Goal: Navigation & Orientation: Find specific page/section

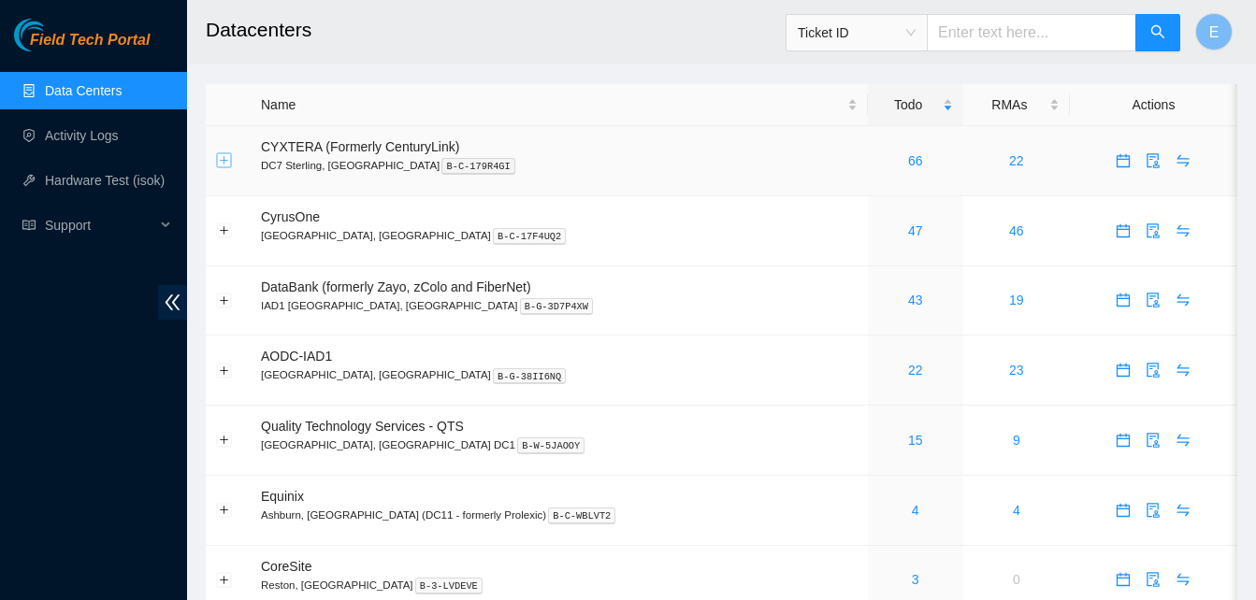
click at [224, 165] on button "Expand row" at bounding box center [224, 160] width 15 height 15
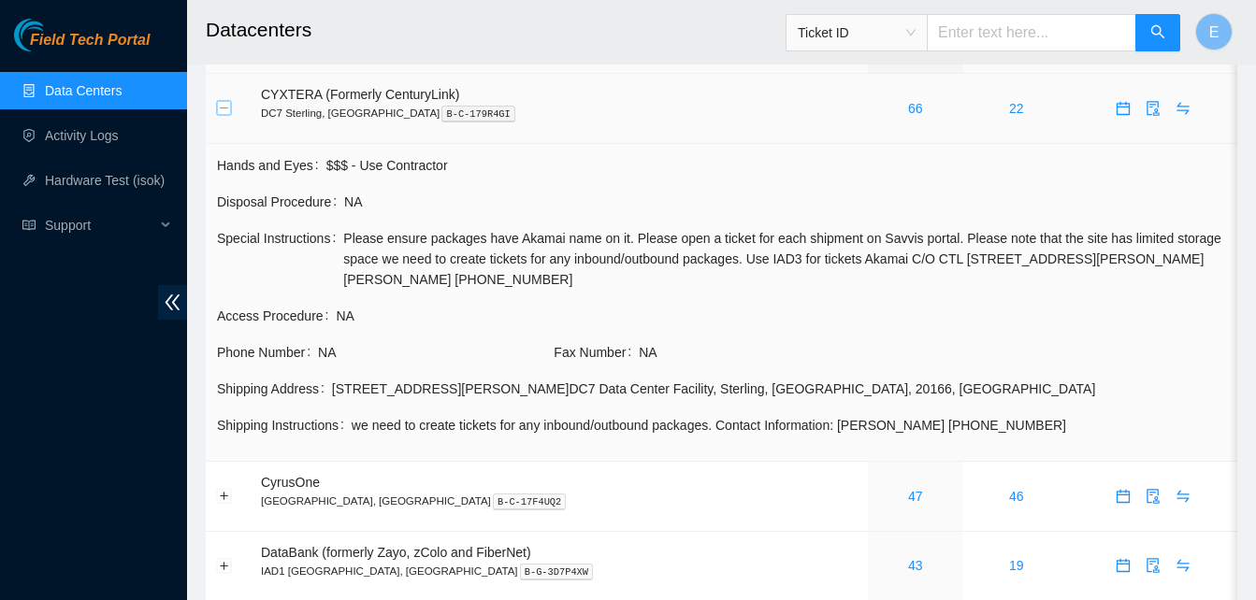
scroll to position [48, 0]
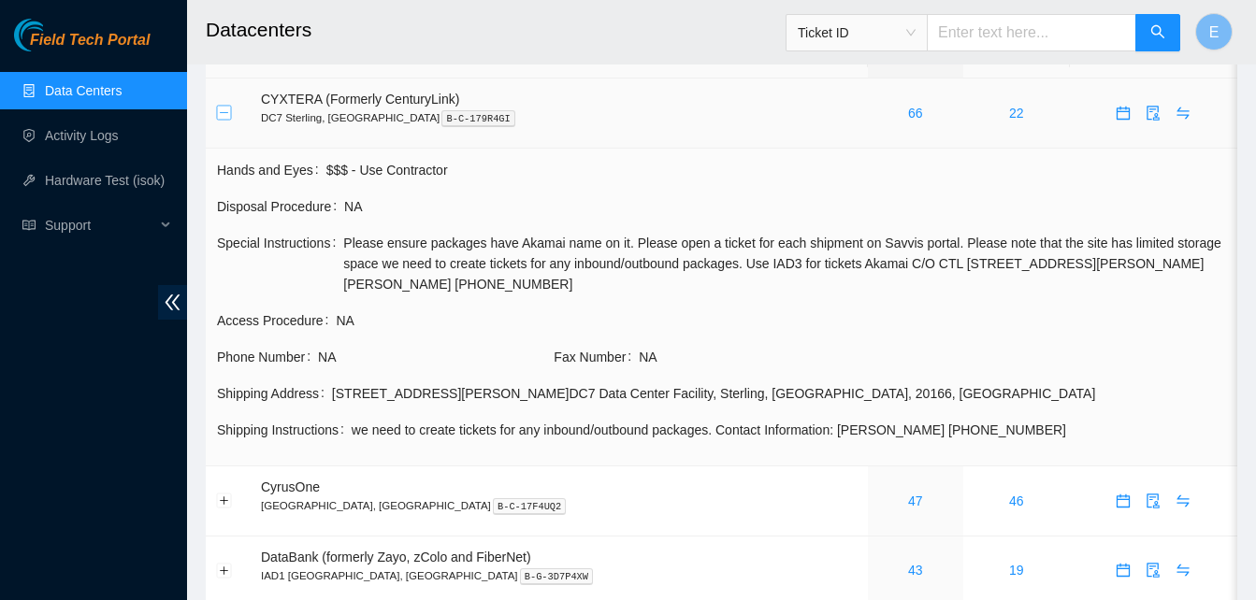
click at [228, 112] on button "Collapse row" at bounding box center [224, 113] width 15 height 15
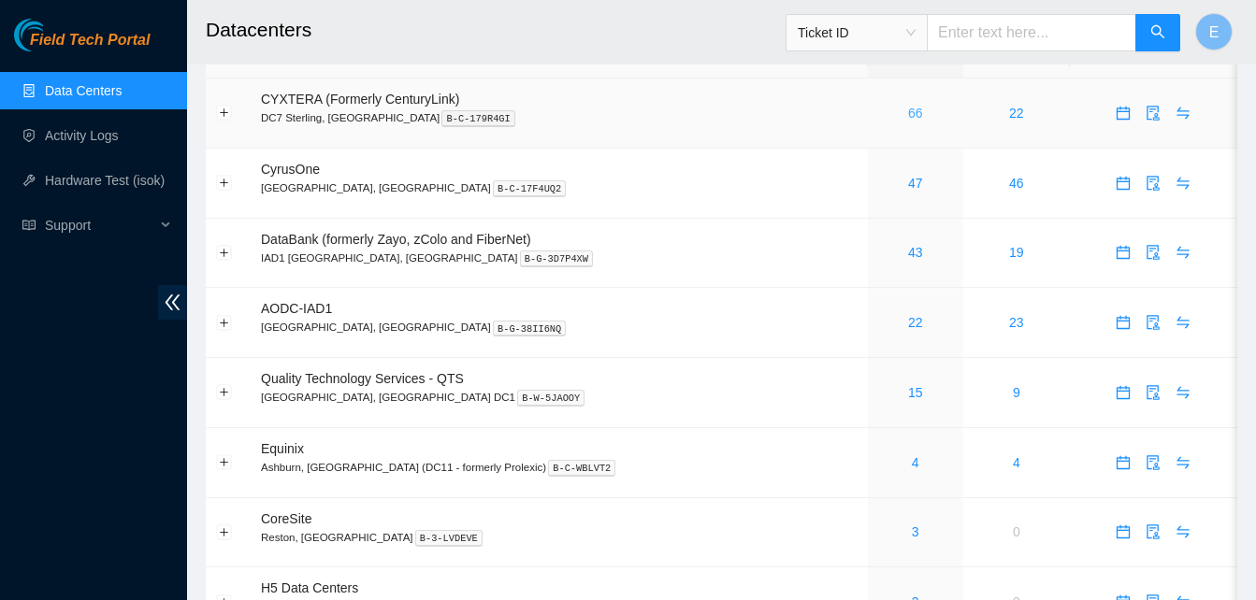
click at [908, 114] on link "66" at bounding box center [915, 113] width 15 height 15
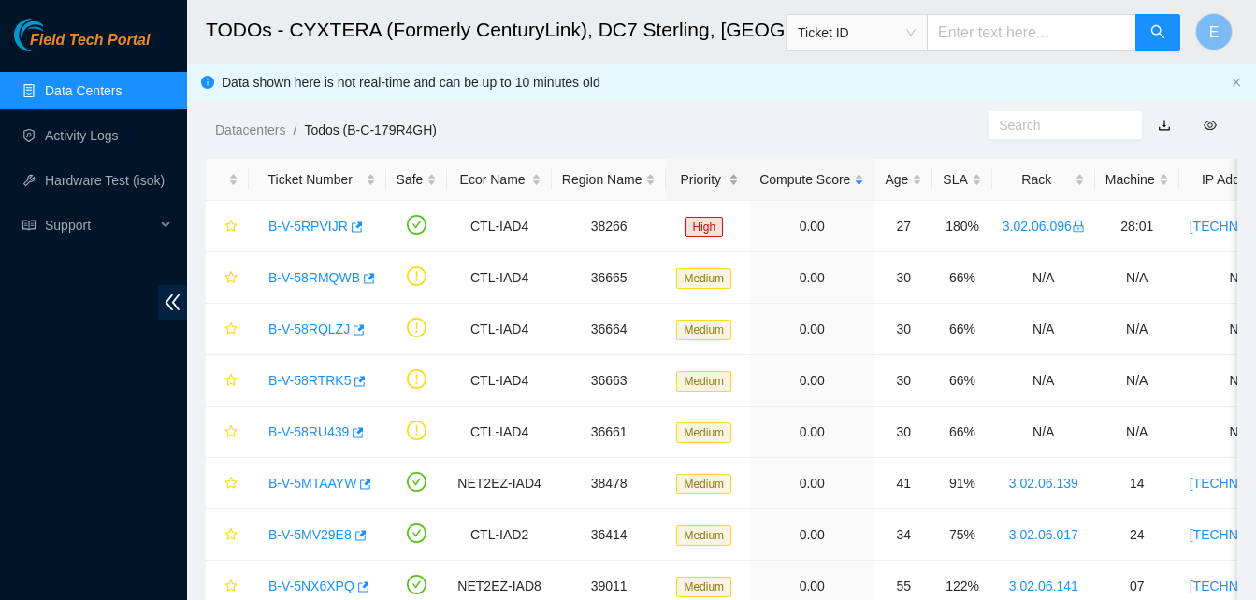
click at [708, 173] on div "Priority" at bounding box center [707, 179] width 63 height 21
click at [703, 180] on div "Priority" at bounding box center [707, 179] width 63 height 21
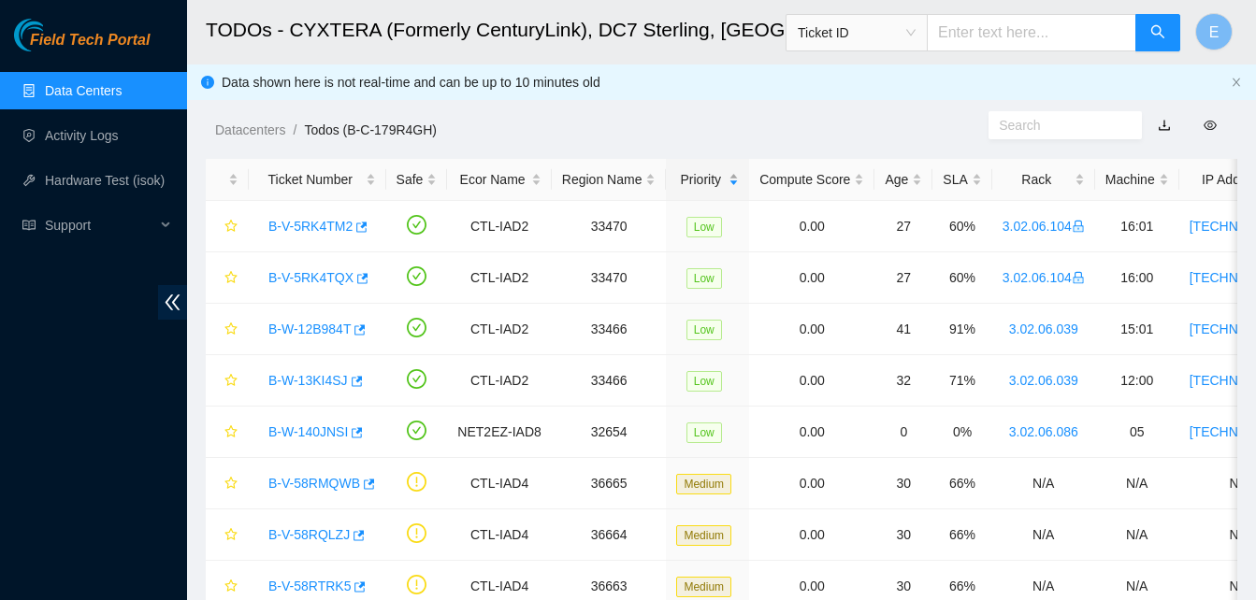
click at [703, 180] on div "Priority" at bounding box center [707, 179] width 63 height 21
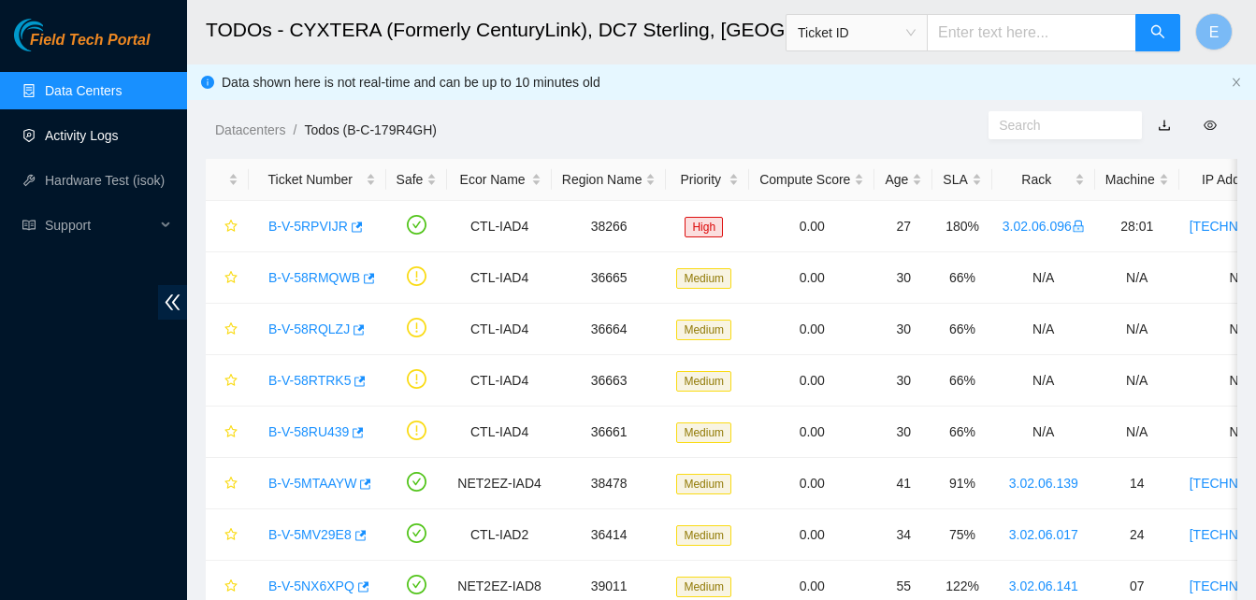
click at [96, 136] on link "Activity Logs" at bounding box center [82, 135] width 74 height 15
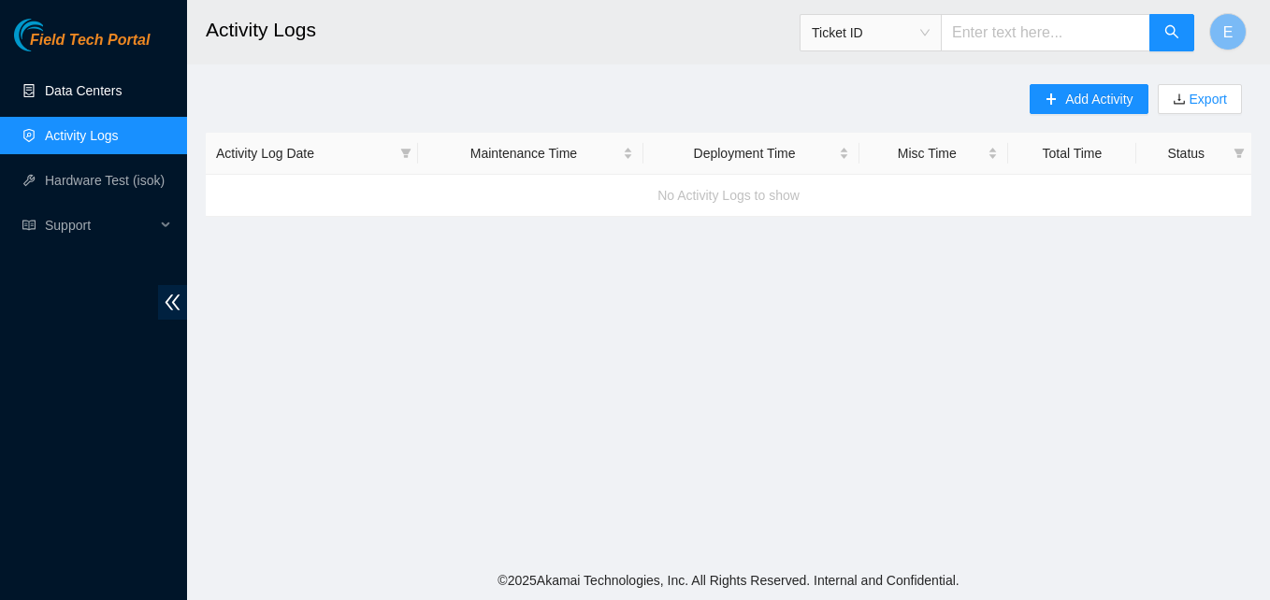
click at [108, 91] on link "Data Centers" at bounding box center [83, 90] width 77 height 15
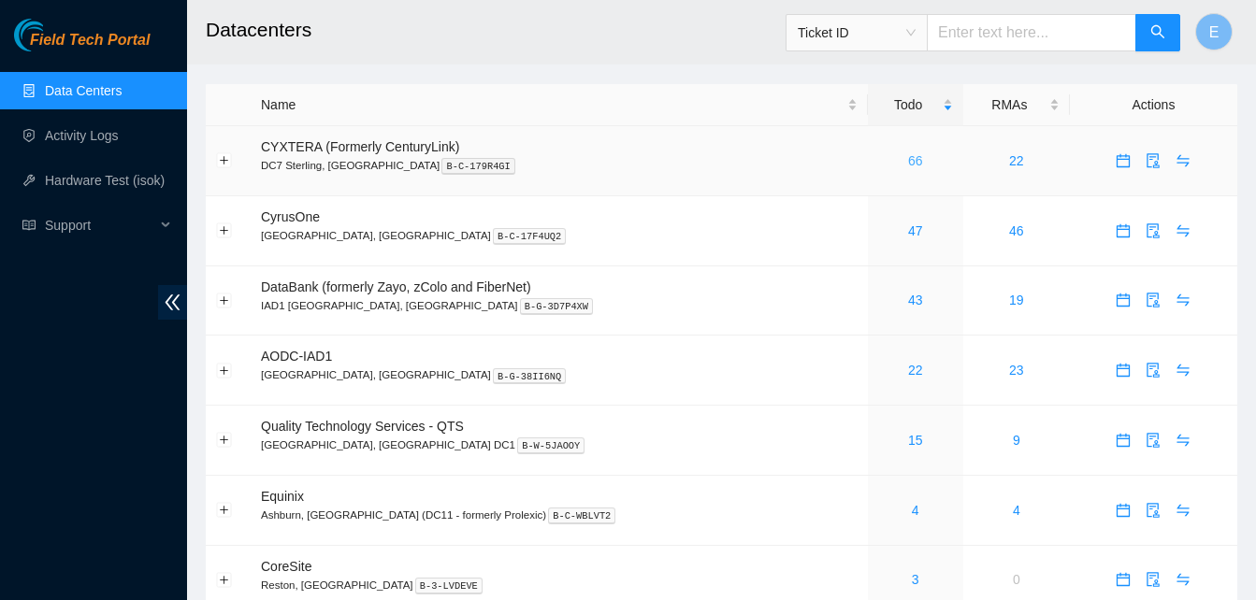
click at [908, 163] on link "66" at bounding box center [915, 160] width 15 height 15
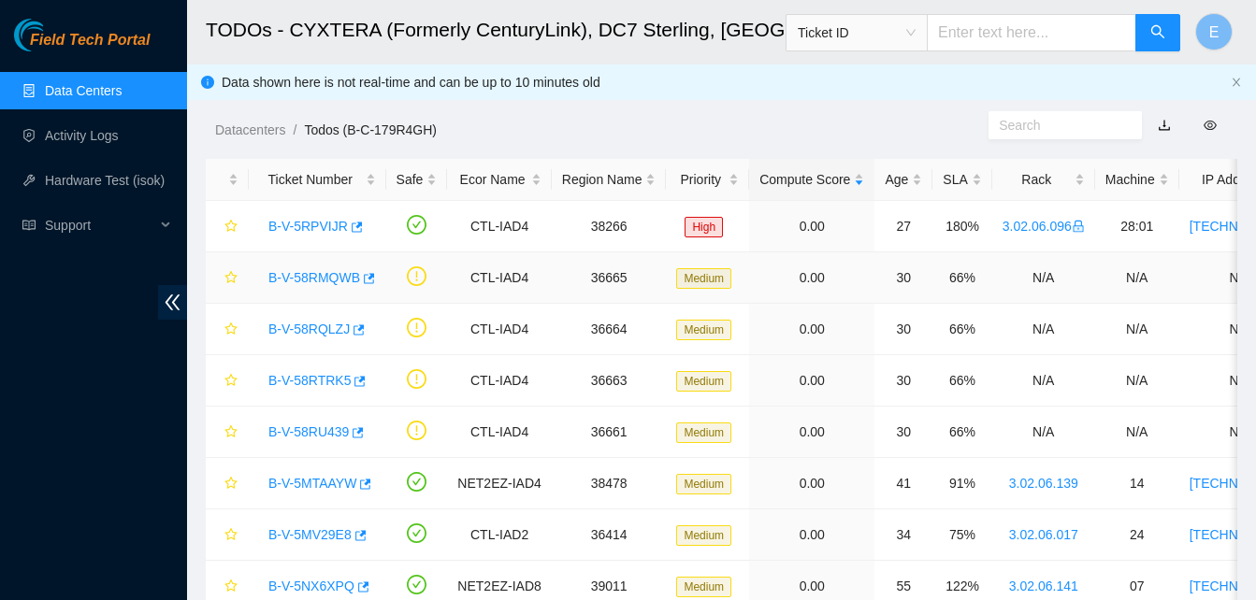
click at [307, 273] on link "B-V-58RMQWB" at bounding box center [314, 277] width 92 height 15
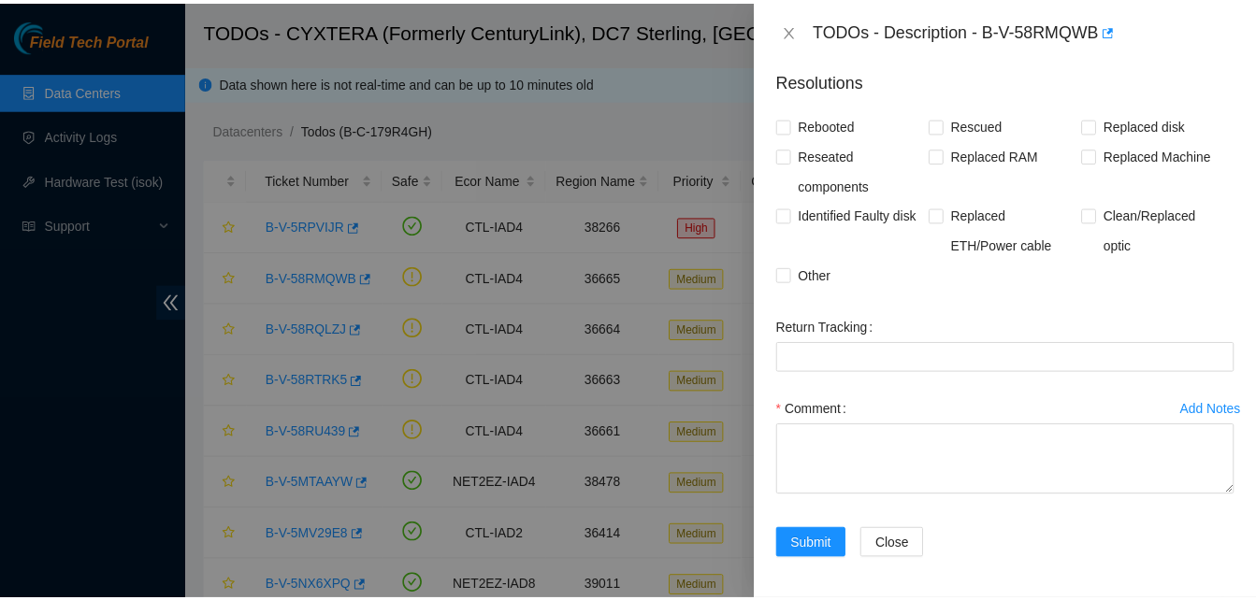
scroll to position [478, 0]
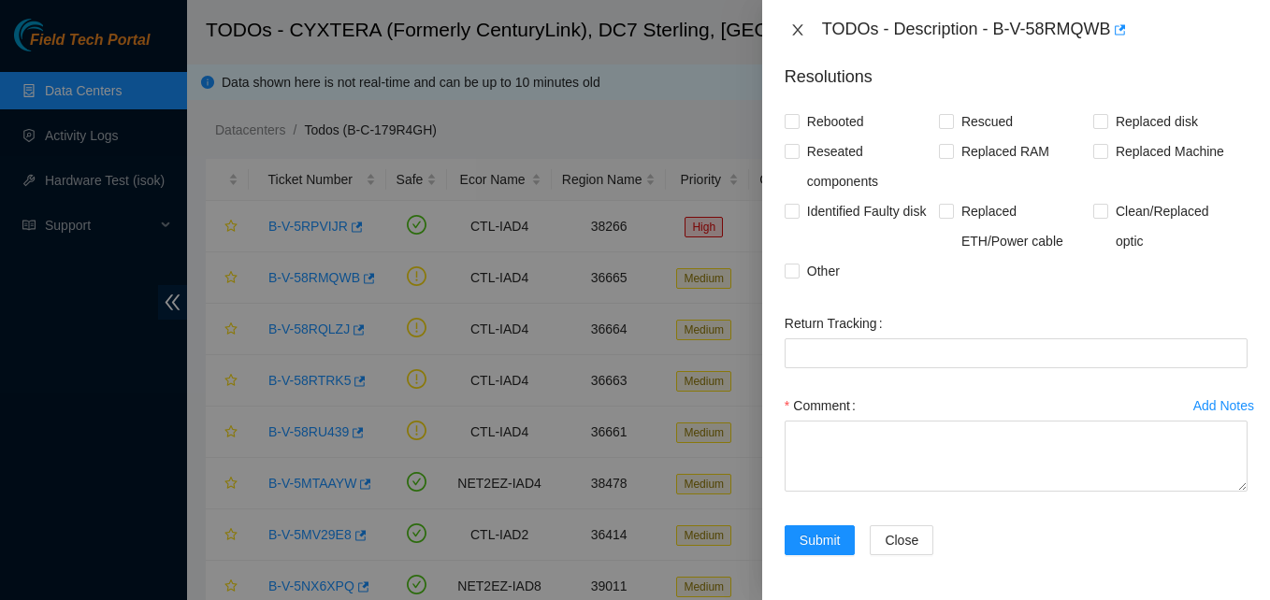
click at [798, 27] on icon "close" at bounding box center [797, 29] width 15 height 15
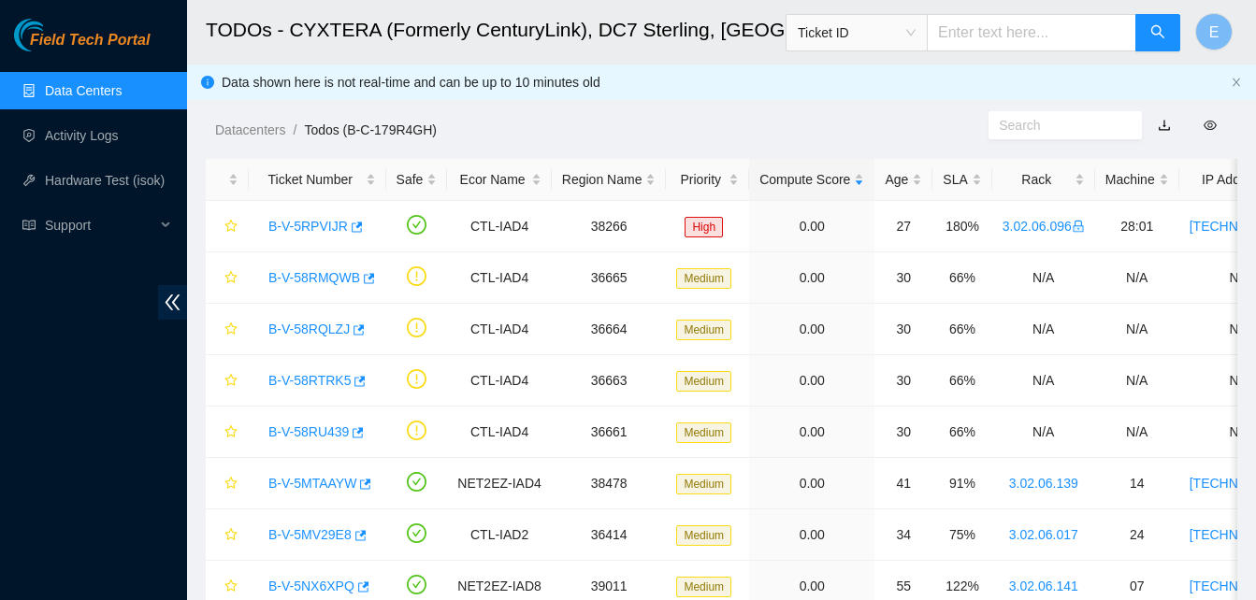
scroll to position [505, 0]
click at [369, 278] on icon "button" at bounding box center [369, 278] width 11 height 10
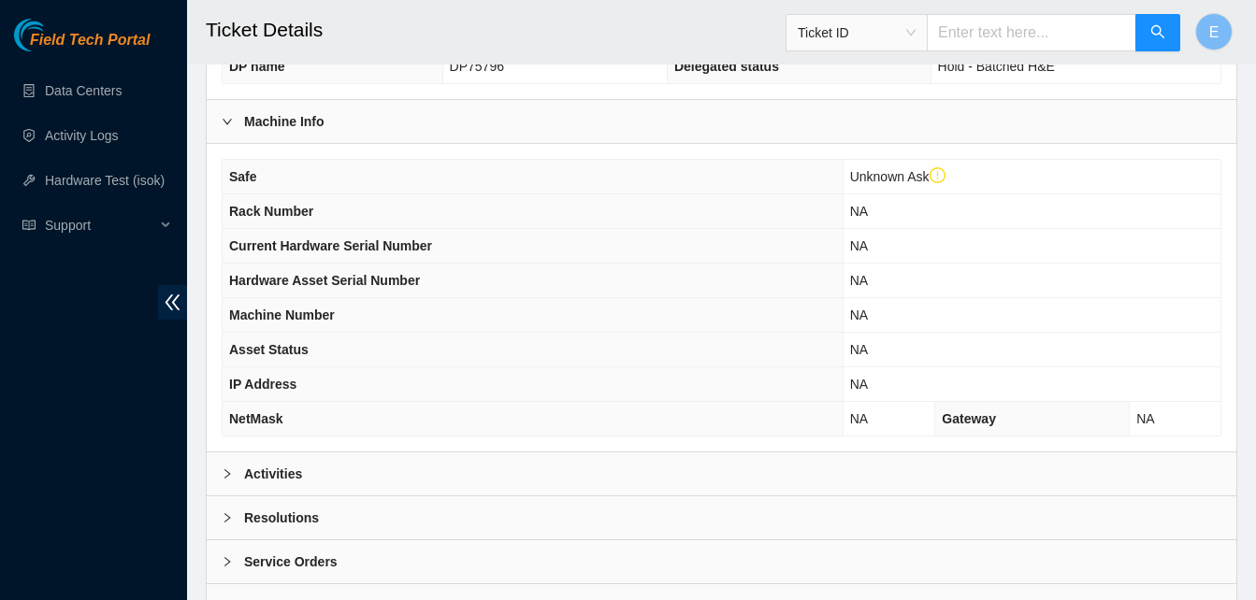
scroll to position [684, 0]
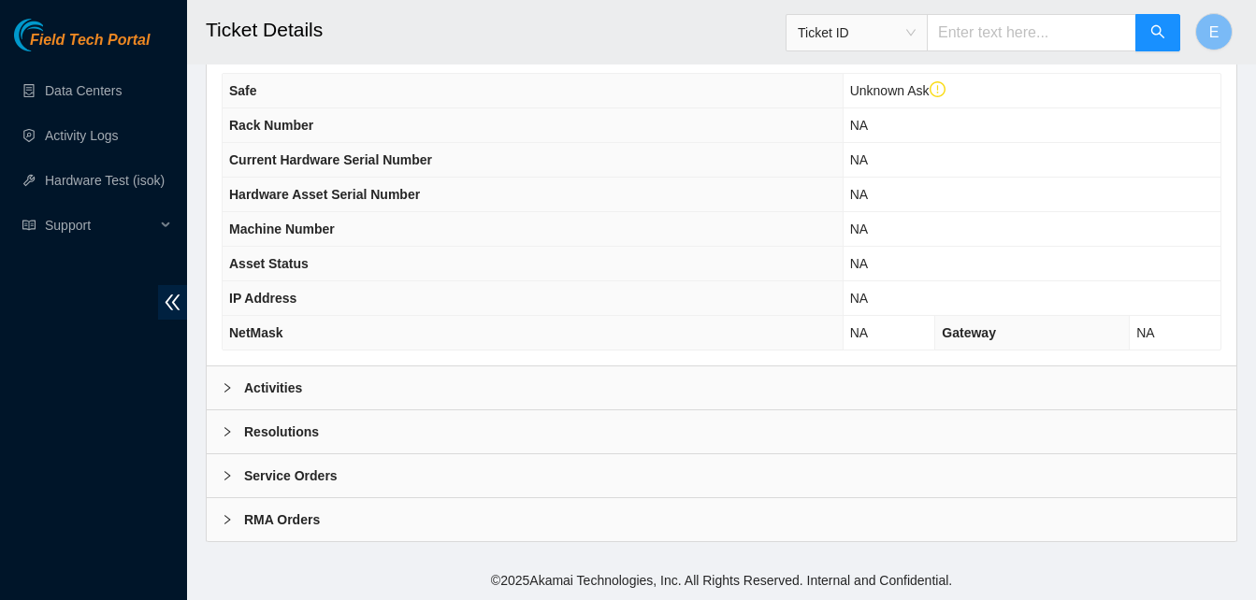
click at [267, 385] on b "Activities" at bounding box center [273, 388] width 58 height 21
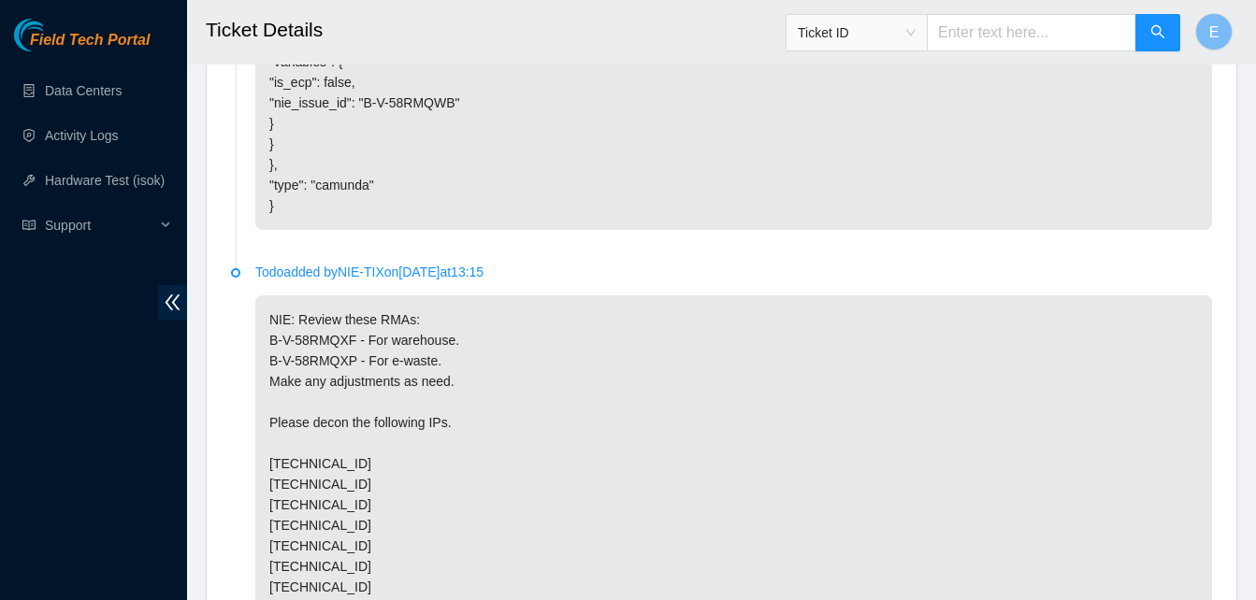
scroll to position [2190, 0]
click at [167, 302] on icon "double-left" at bounding box center [173, 303] width 15 height 16
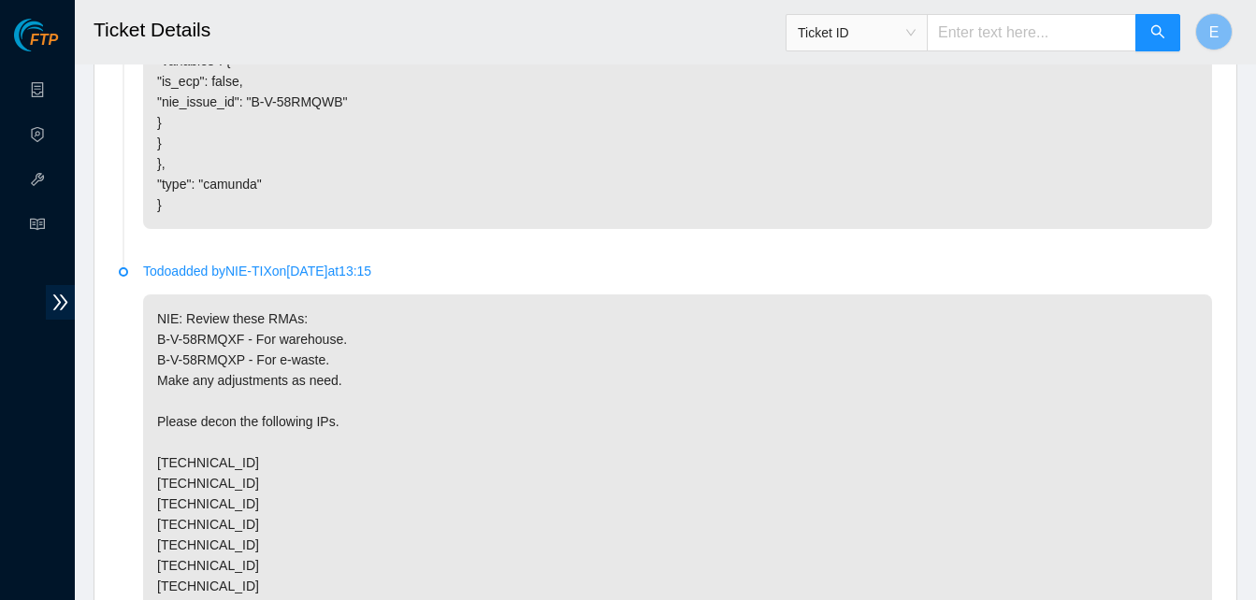
scroll to position [2170, 0]
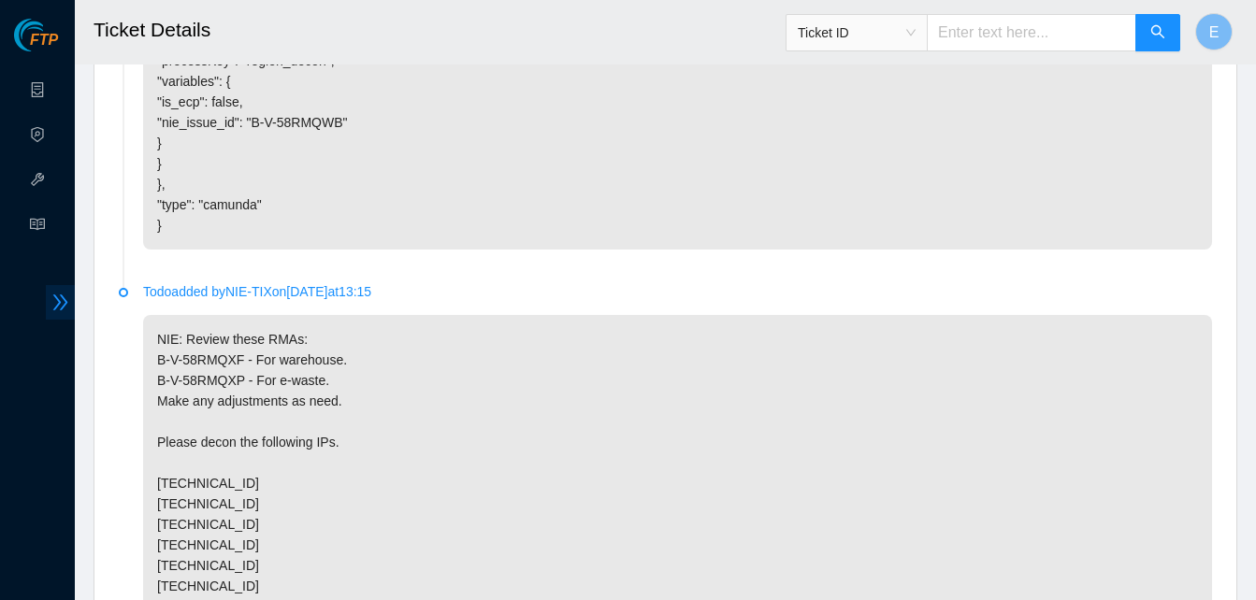
click at [54, 301] on icon "double-right" at bounding box center [60, 303] width 20 height 20
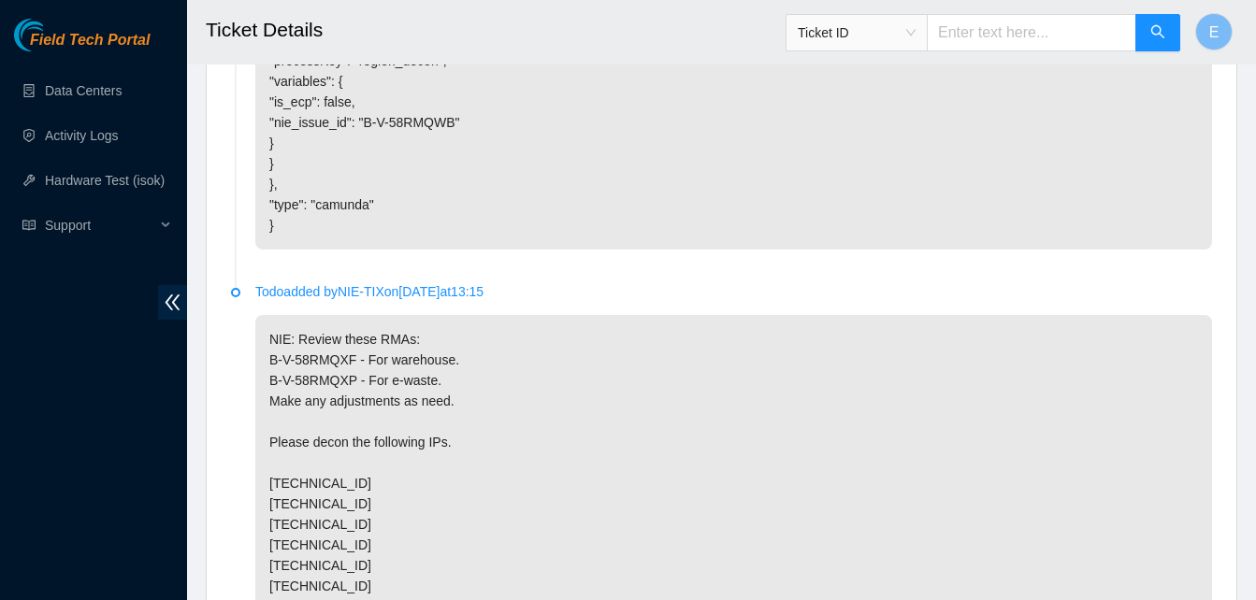
scroll to position [2190, 0]
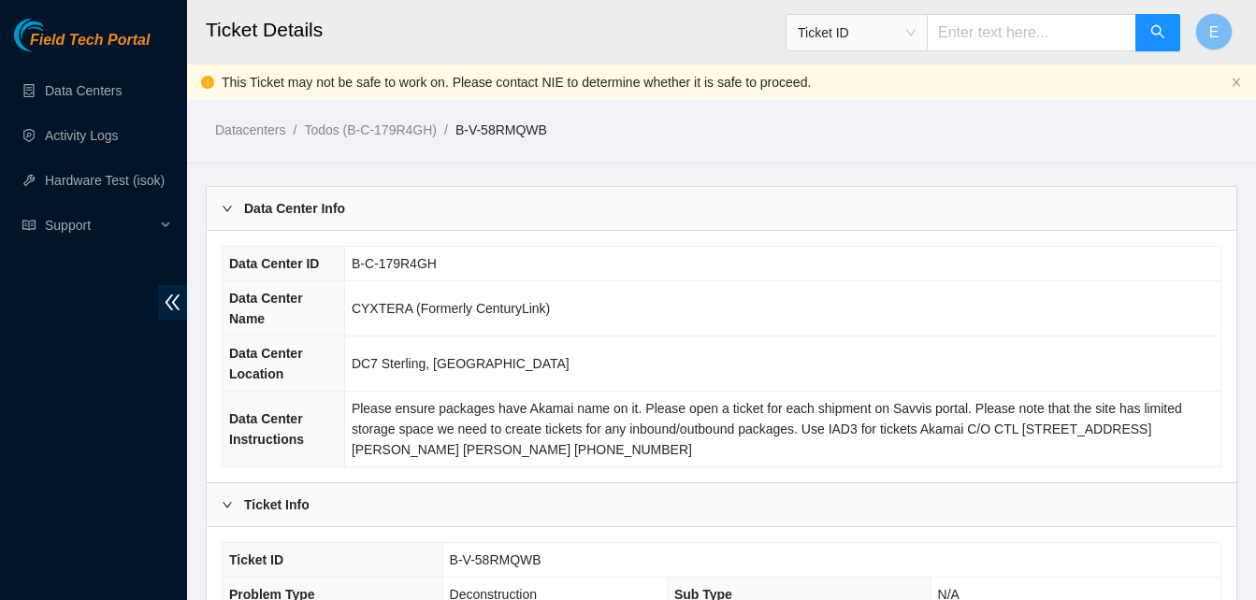
click at [227, 206] on icon "right" at bounding box center [227, 208] width 11 height 11
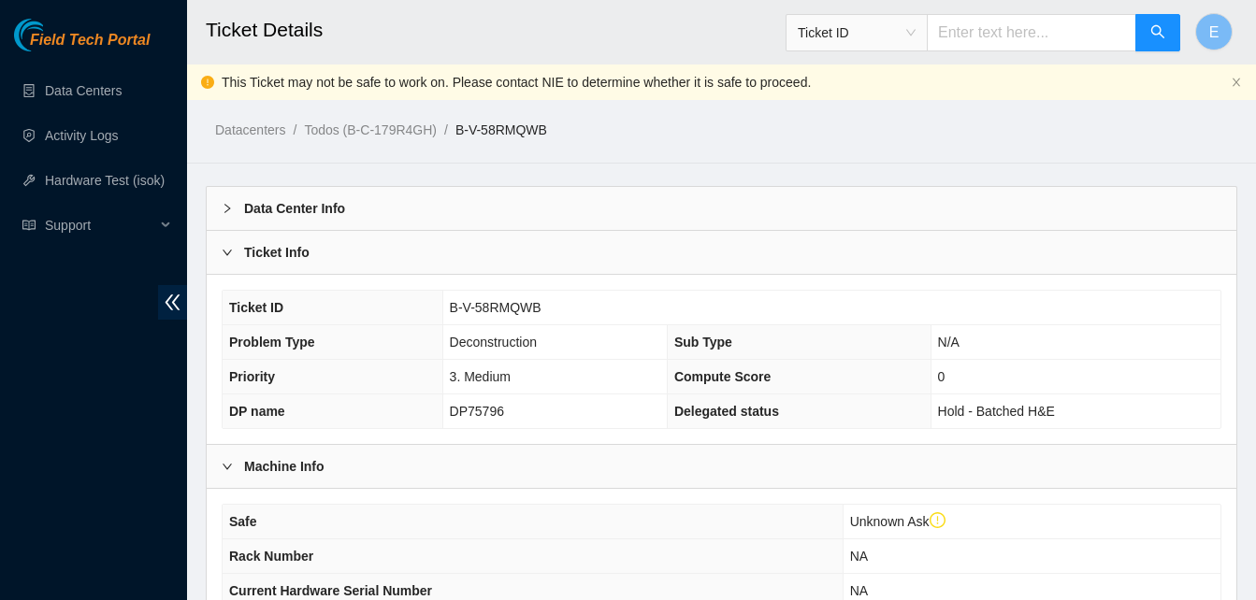
click at [927, 33] on div "Ticket ID" at bounding box center [856, 33] width 140 height 30
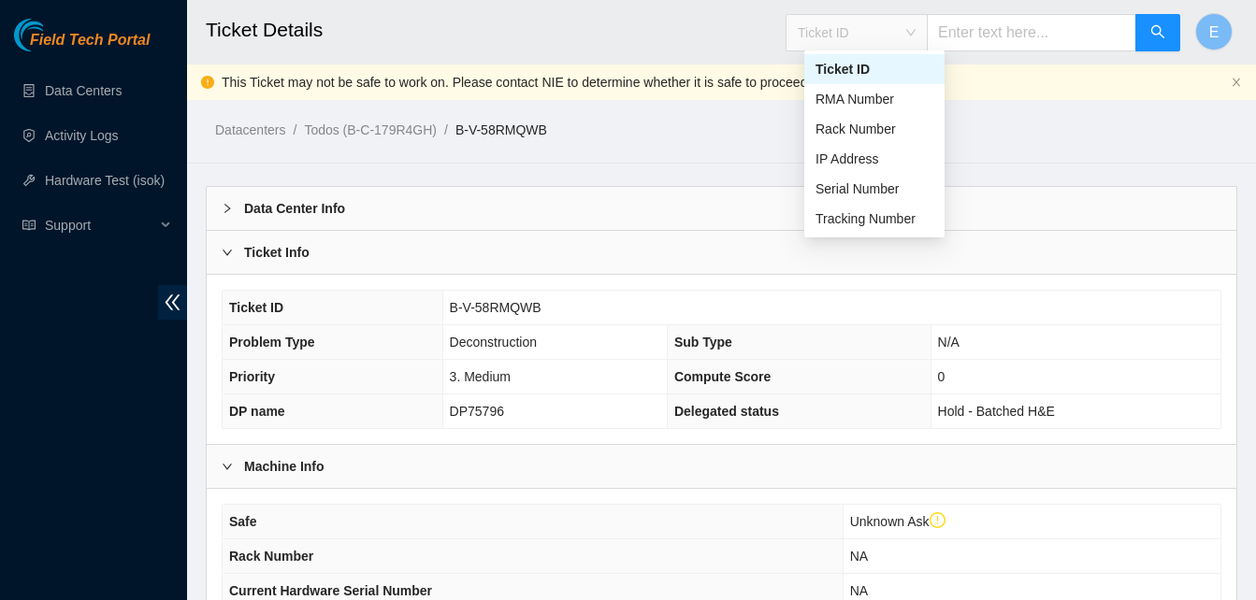
click at [764, 34] on h2 "Ticket Details" at bounding box center [632, 30] width 853 height 60
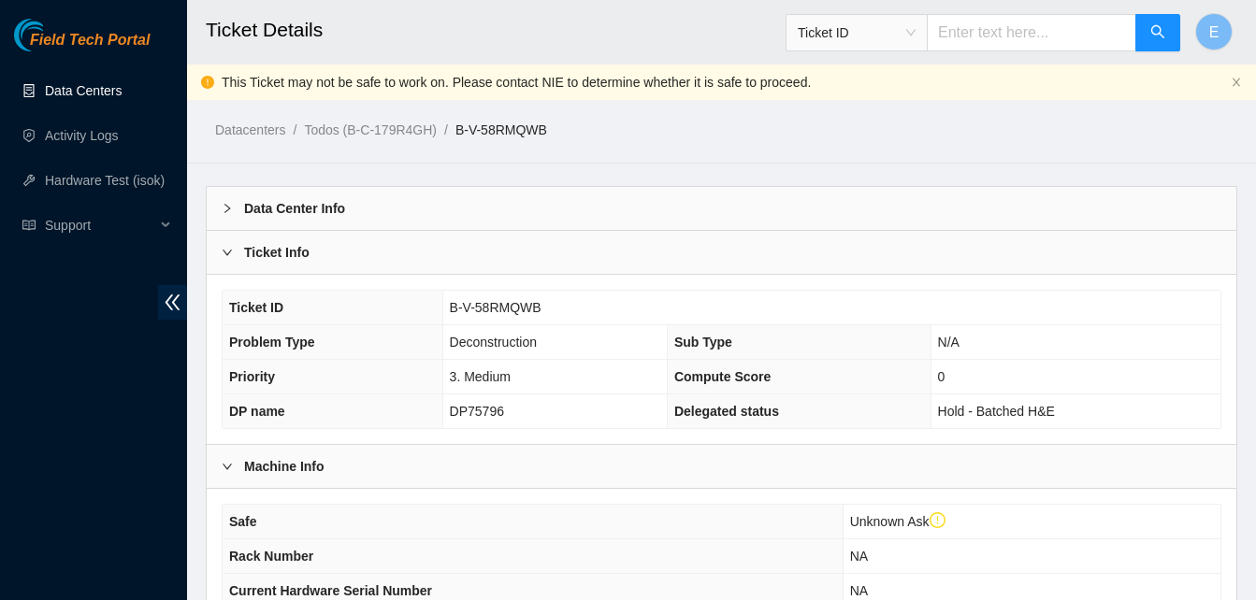
click at [79, 91] on link "Data Centers" at bounding box center [83, 90] width 77 height 15
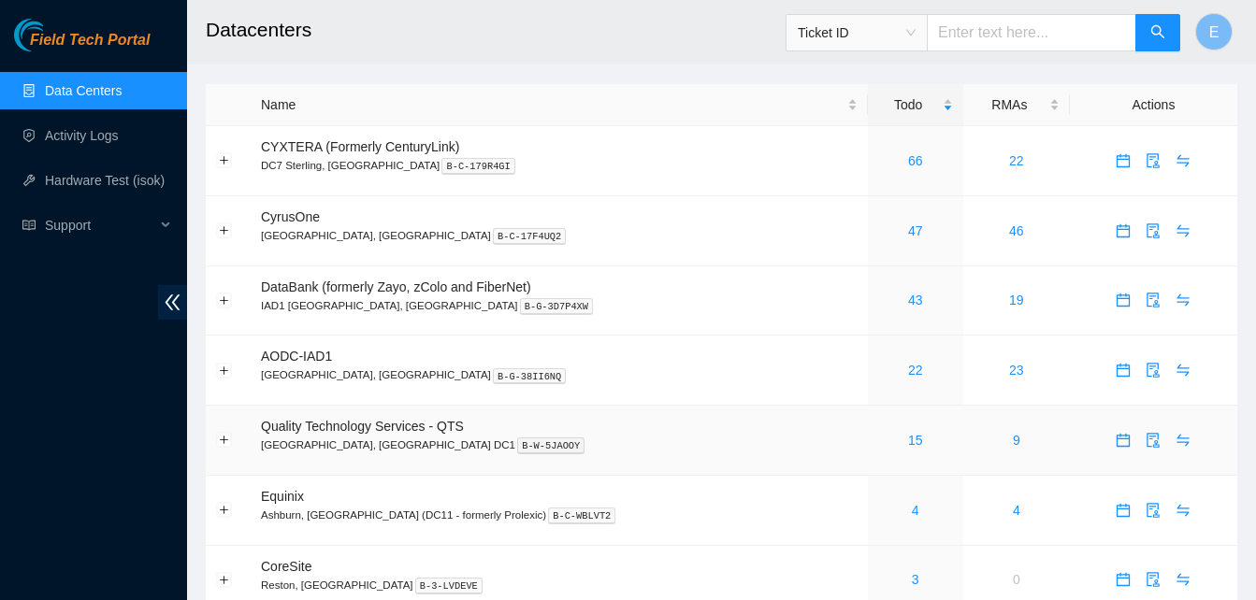
click at [310, 425] on span "Quality Technology Services - QTS" at bounding box center [362, 426] width 203 height 15
click at [908, 439] on link "15" at bounding box center [915, 440] width 15 height 15
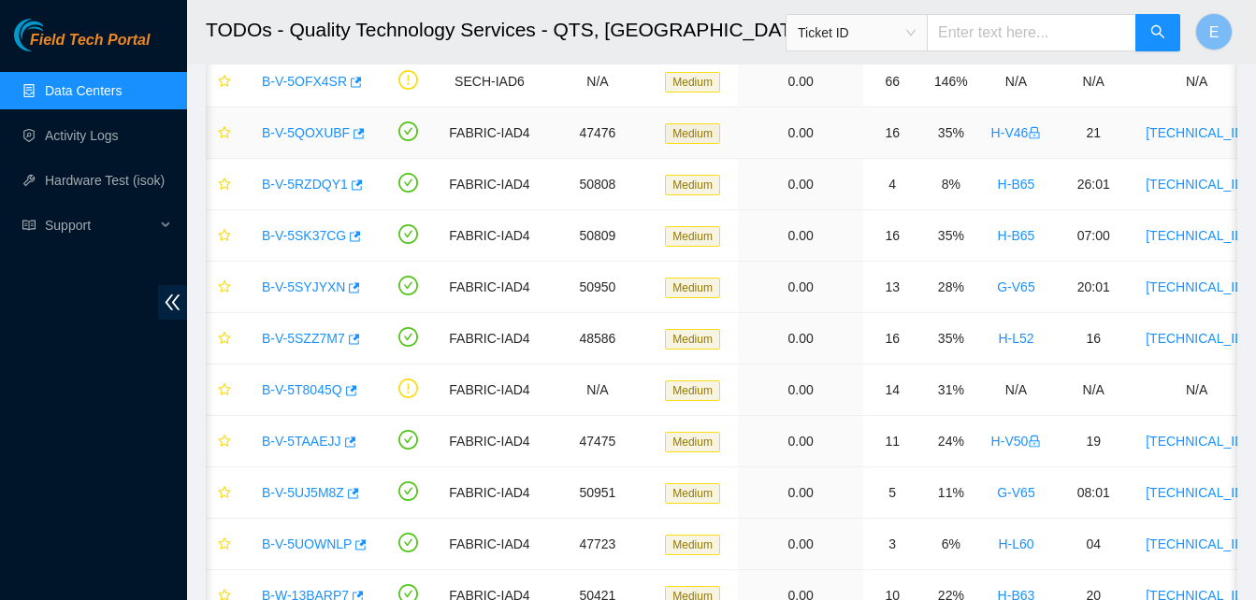
scroll to position [300, 0]
click at [440, 472] on td "FABRIC-IAD4" at bounding box center [489, 492] width 101 height 51
